Goal: Find specific page/section

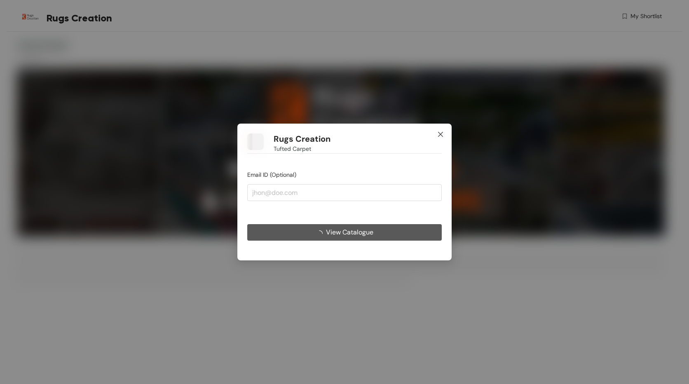
click at [443, 134] on icon "close" at bounding box center [440, 134] width 7 height 7
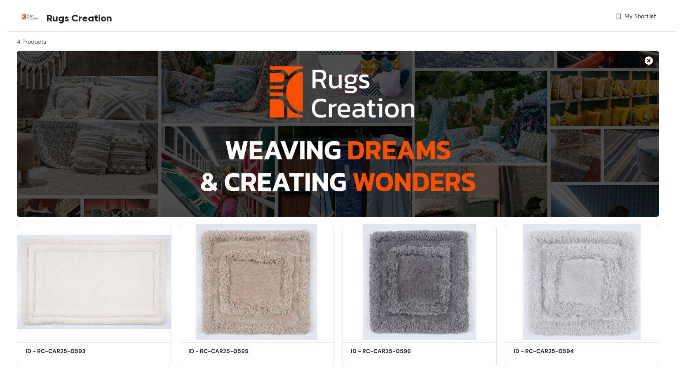
scroll to position [27, 0]
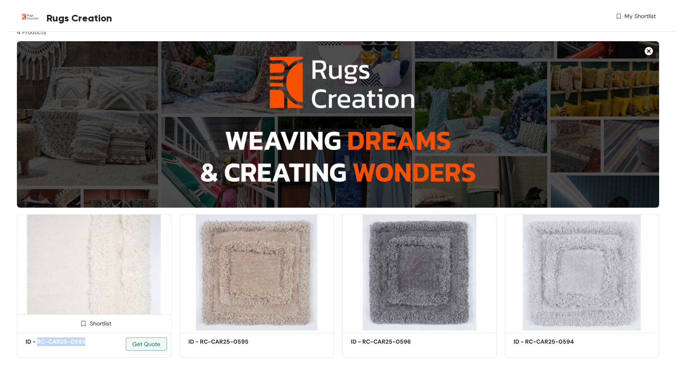
drag, startPoint x: 90, startPoint y: 338, endPoint x: 37, endPoint y: 341, distance: 53.2
click at [37, 341] on h5 "ID - RC-CAR25-0593" at bounding box center [61, 342] width 70 height 9
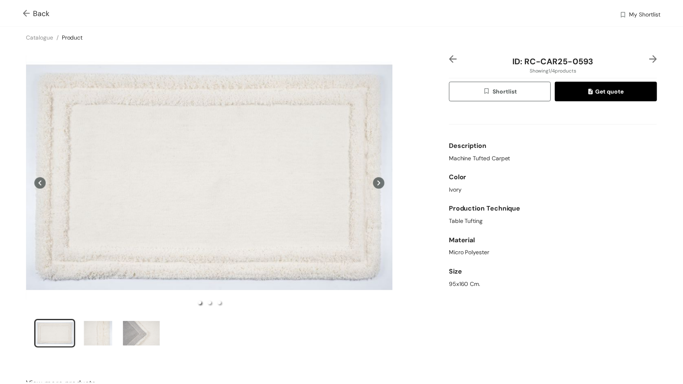
scroll to position [34, 0]
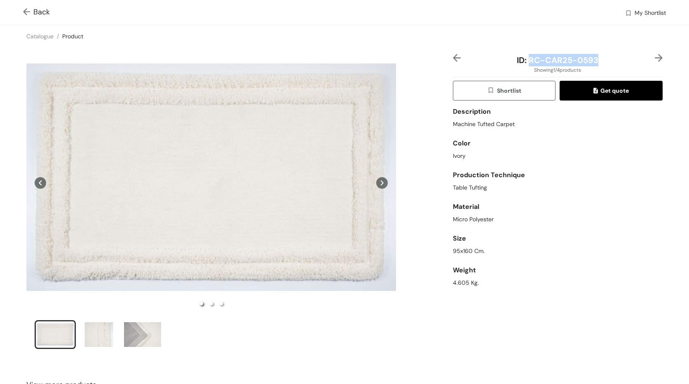
drag, startPoint x: 586, startPoint y: 61, endPoint x: 524, endPoint y: 61, distance: 61.8
click at [524, 61] on div "ID: RC-CAR25-0593" at bounding box center [557, 60] width 175 height 12
copy span "RC-CAR25-0593"
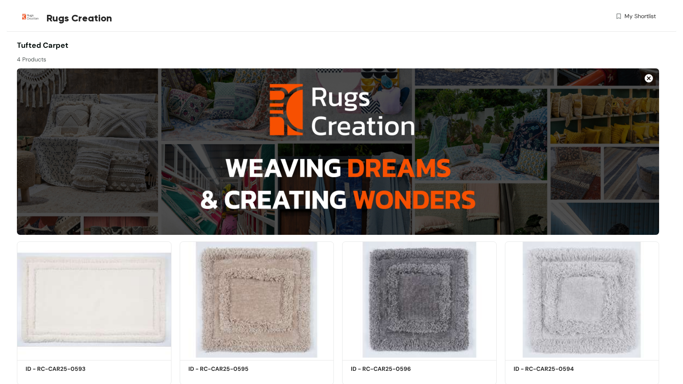
scroll to position [27, 0]
